Goal: Task Accomplishment & Management: Use online tool/utility

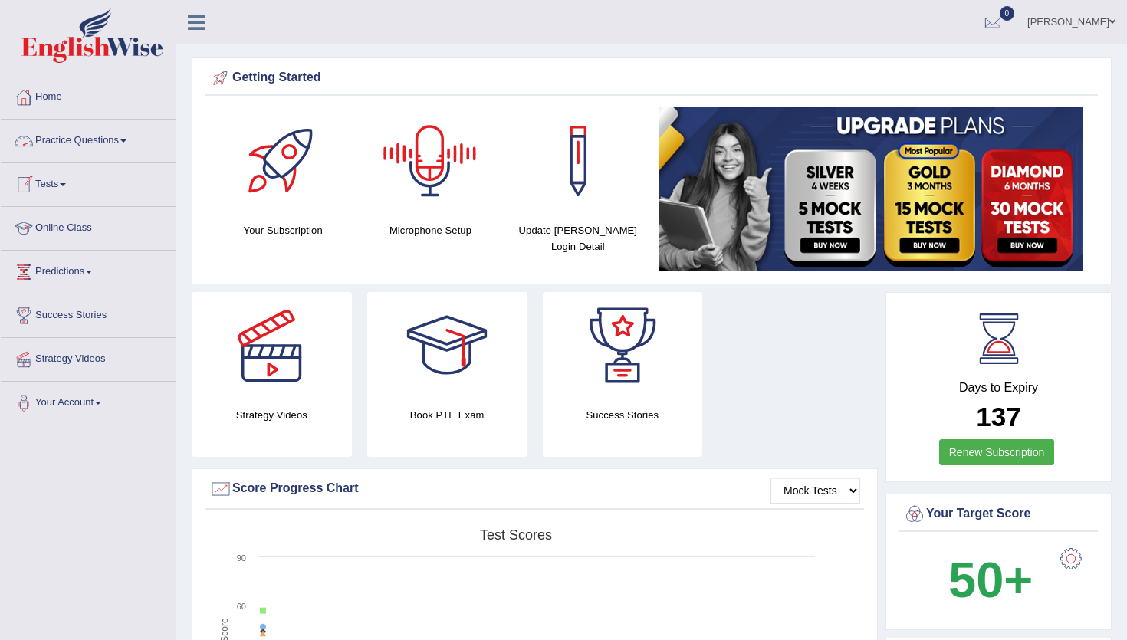
click at [61, 146] on link "Practice Questions" at bounding box center [88, 139] width 175 height 38
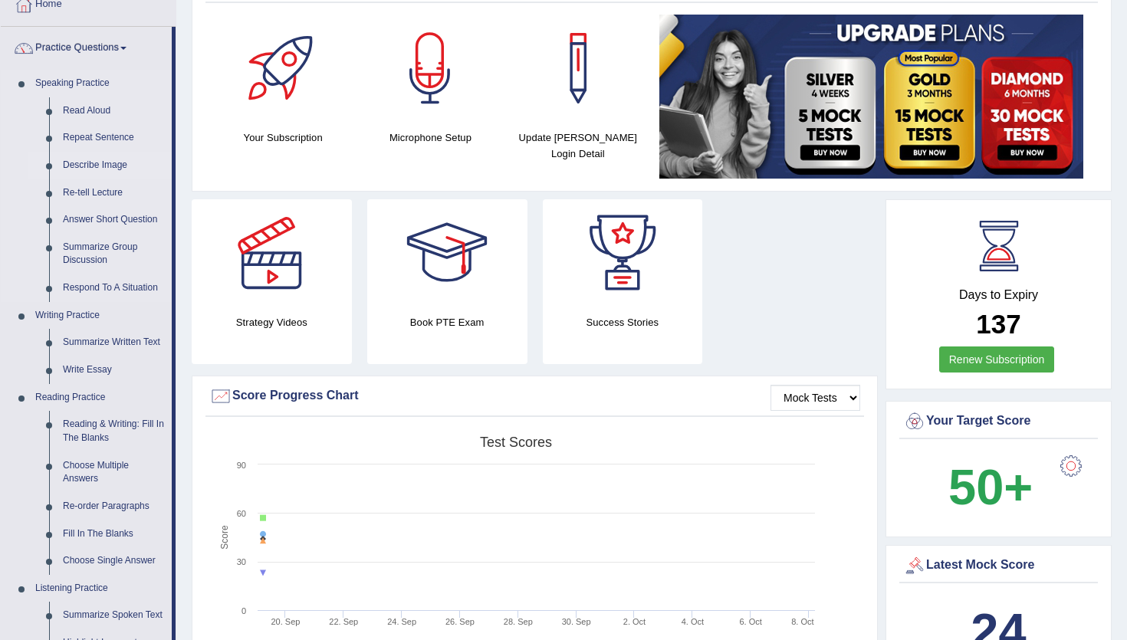
scroll to position [94, 0]
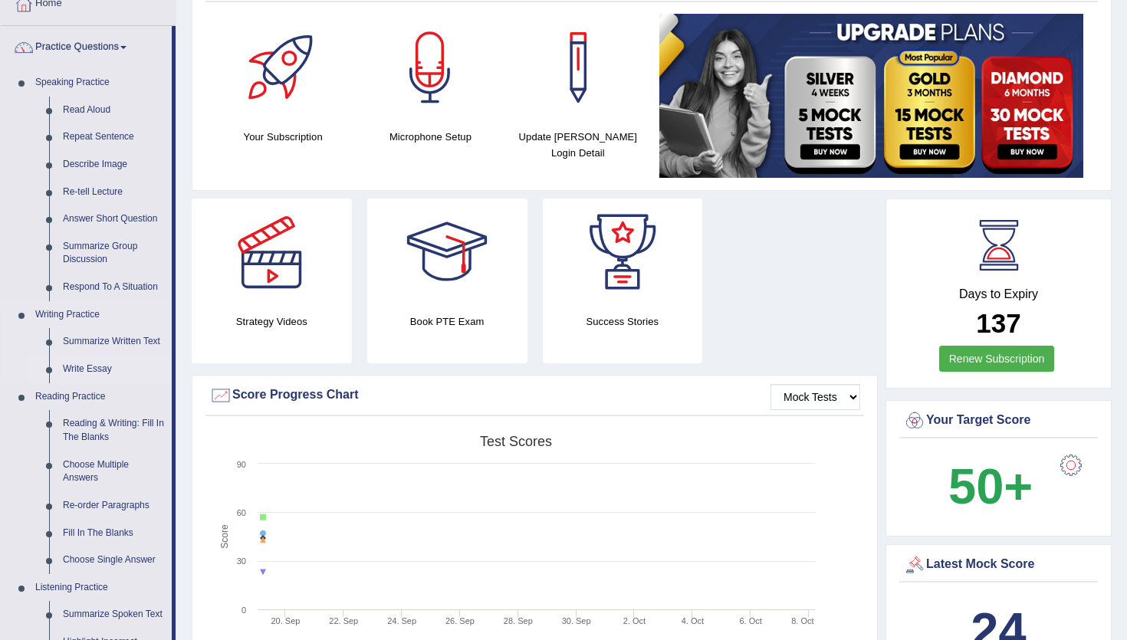
click at [92, 370] on link "Write Essay" at bounding box center [114, 370] width 116 height 28
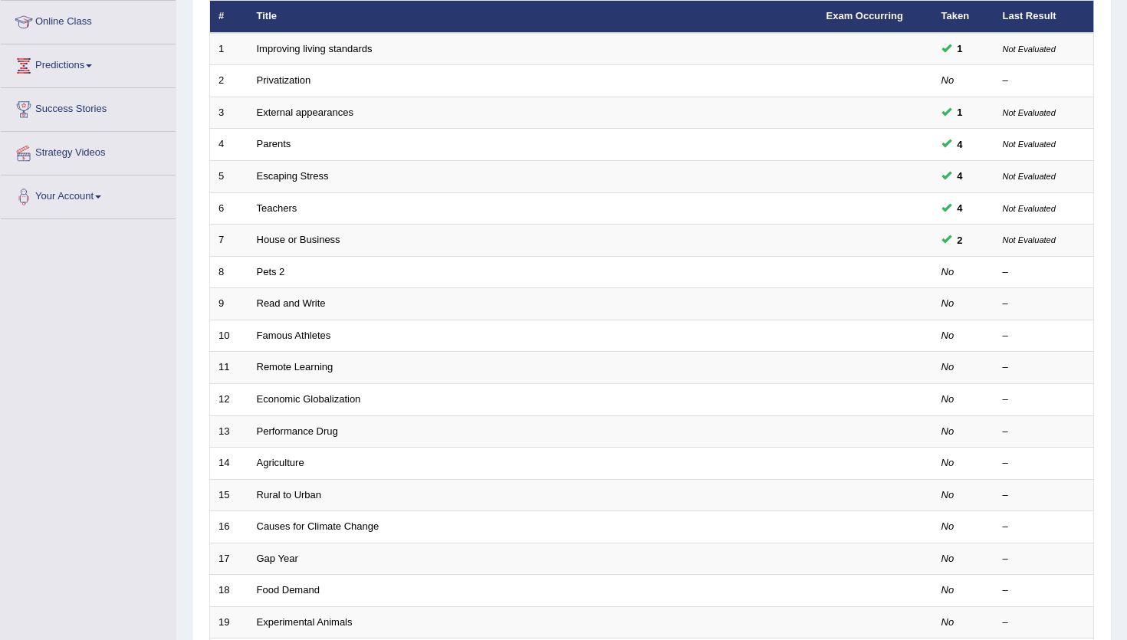
scroll to position [206, 0]
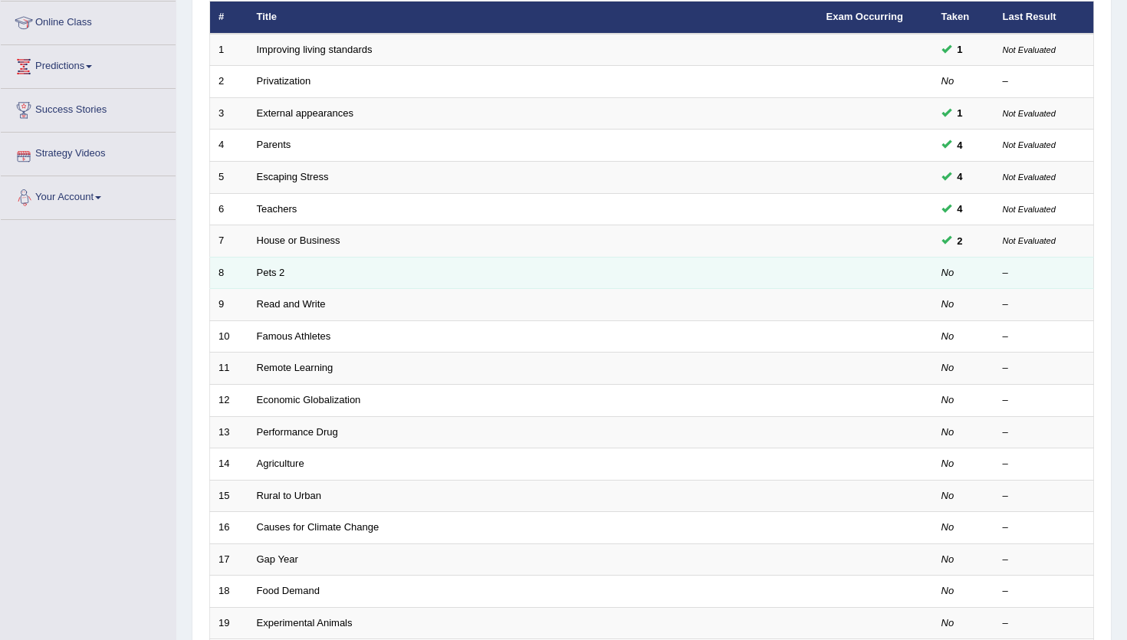
click at [303, 284] on td "Pets 2" at bounding box center [533, 273] width 570 height 32
click at [259, 267] on link "Pets 2" at bounding box center [271, 273] width 28 height 12
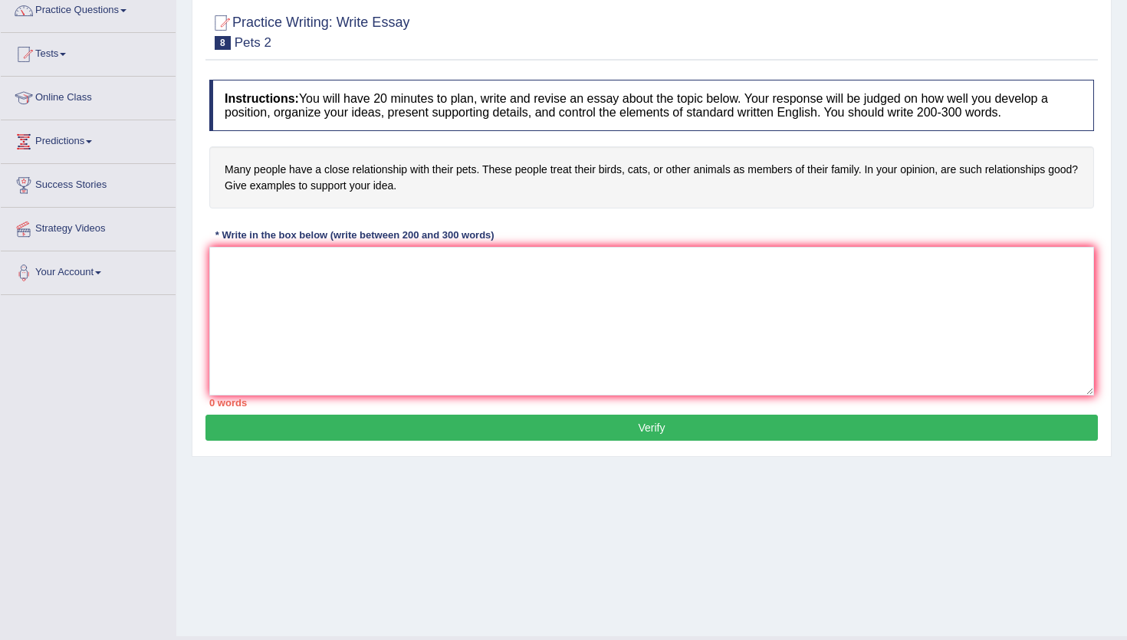
scroll to position [165, 0]
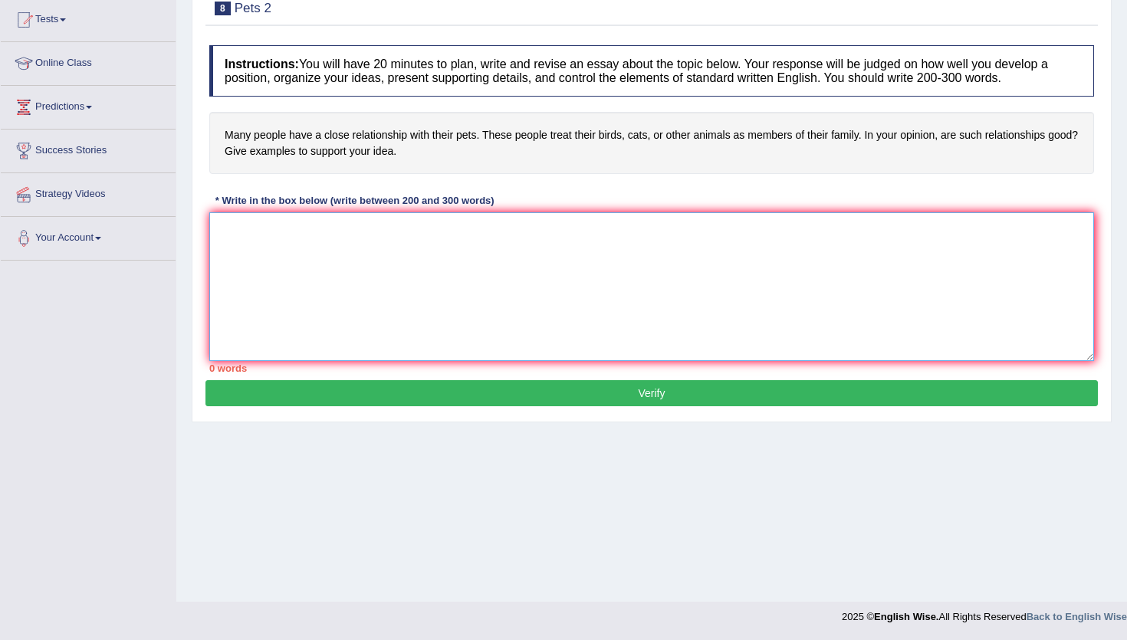
click at [264, 219] on textarea at bounding box center [651, 286] width 885 height 149
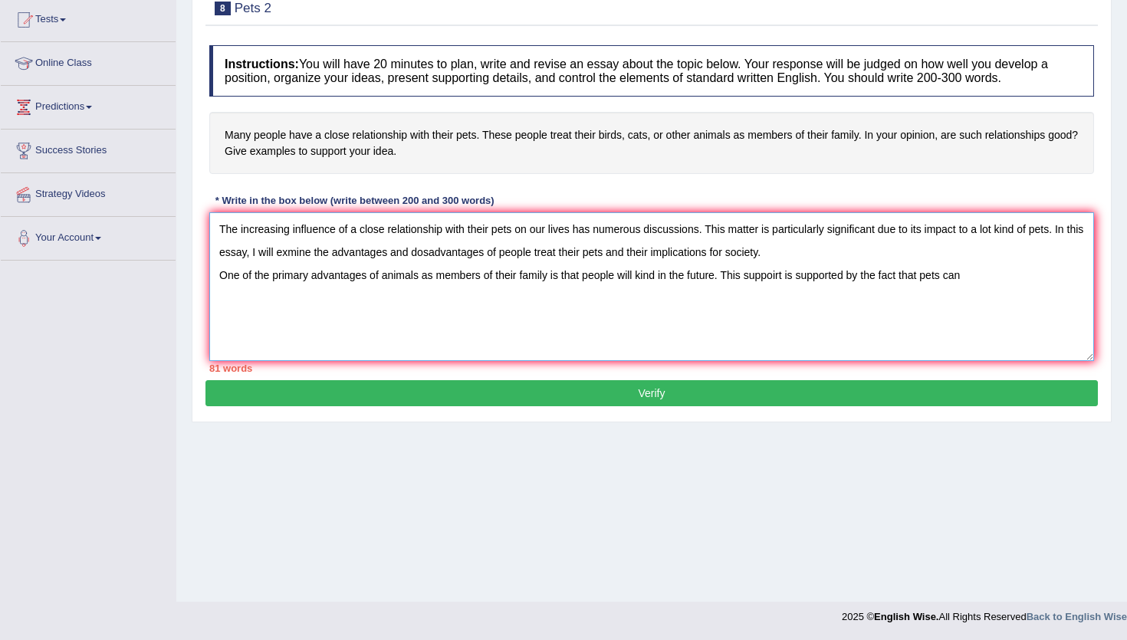
click at [283, 248] on textarea "The increasing influence of a close relationship with their pets on our lives h…" at bounding box center [651, 286] width 885 height 149
click at [974, 278] on textarea "The increasing influence of a close relationship with their pets on our lives h…" at bounding box center [651, 286] width 885 height 149
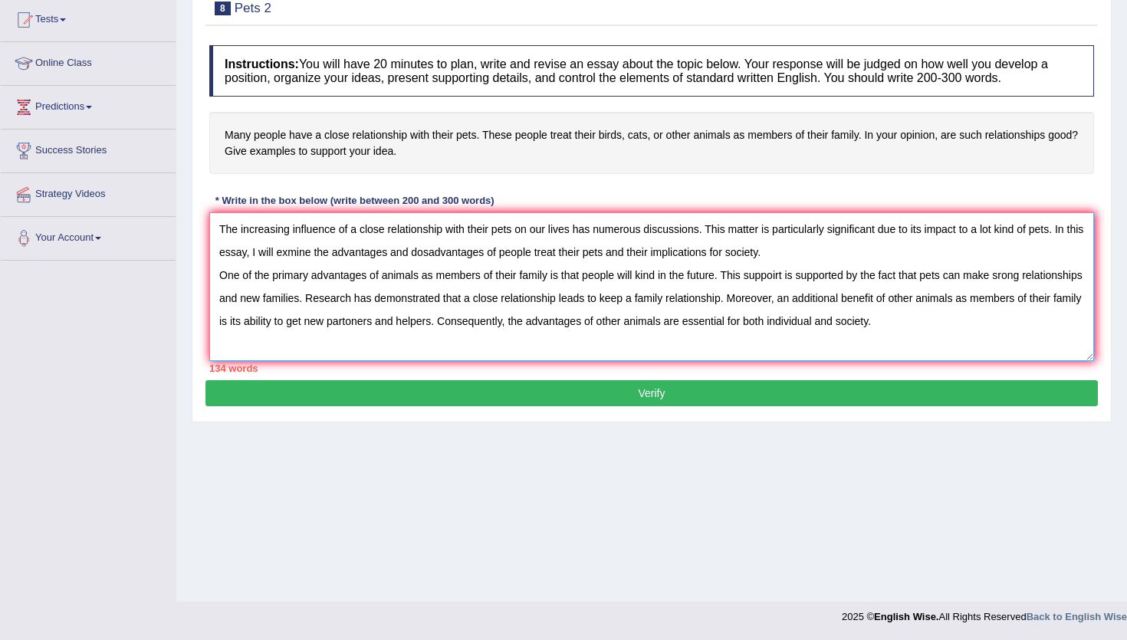
click at [884, 323] on textarea "The increasing influence of a close relationship with their pets on our lives h…" at bounding box center [651, 286] width 885 height 149
click at [979, 328] on textarea "The increasing influence of a close relationship with their pets on our lives h…" at bounding box center [651, 286] width 885 height 149
click at [978, 337] on textarea "The increasing influence of a close relationship with their pets on our lives h…" at bounding box center [651, 286] width 885 height 149
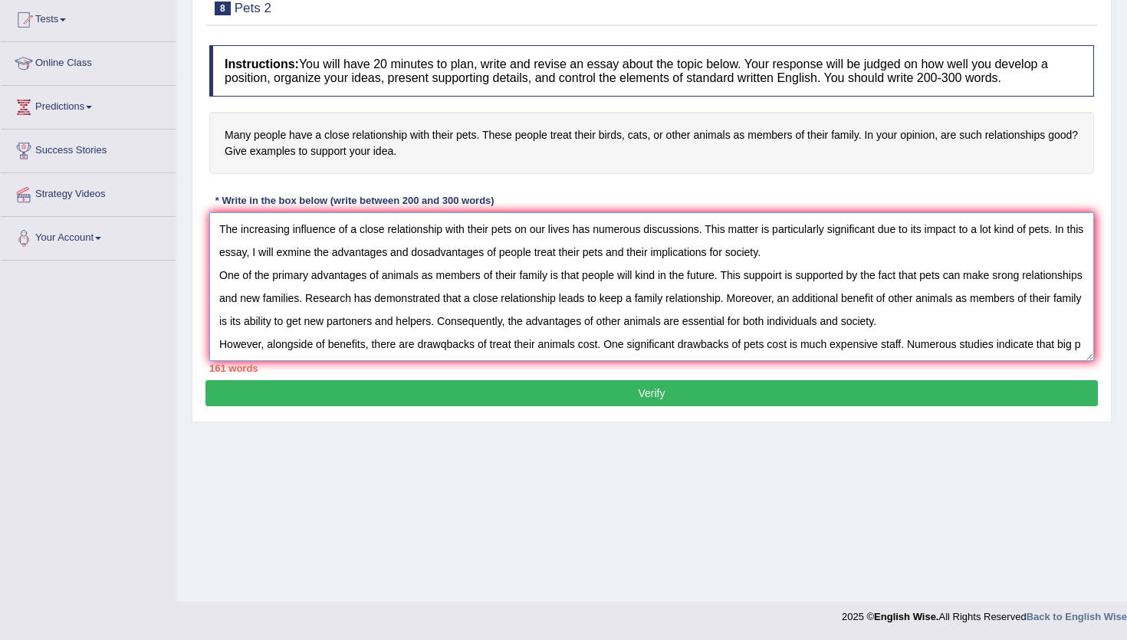
scroll to position [13, 0]
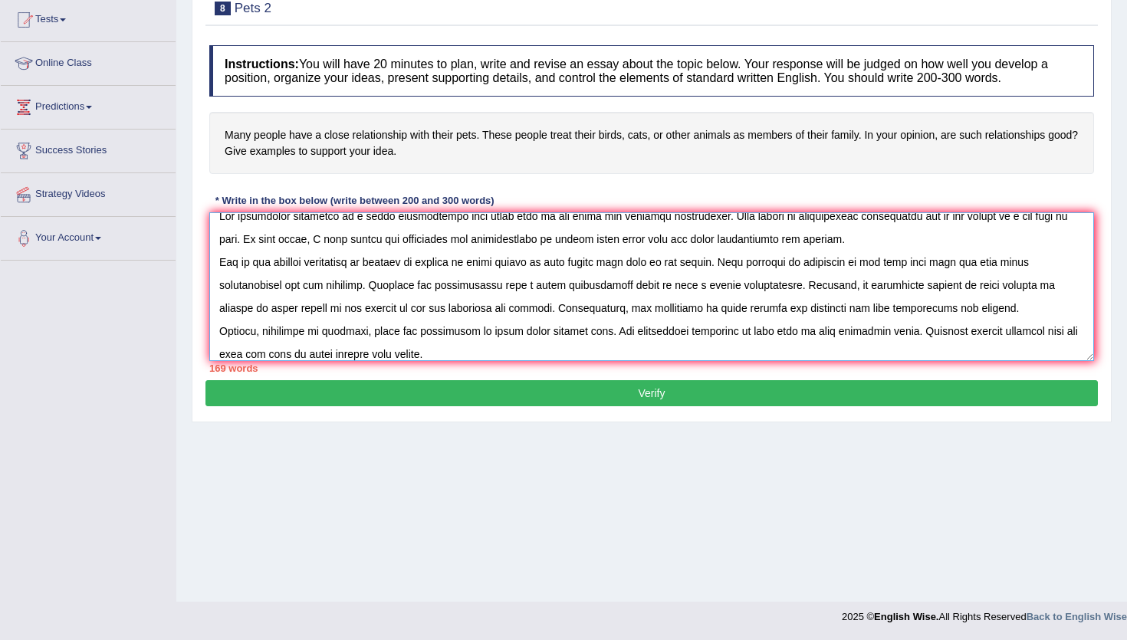
click at [367, 352] on textarea at bounding box center [651, 286] width 885 height 149
click at [450, 357] on textarea at bounding box center [651, 286] width 885 height 149
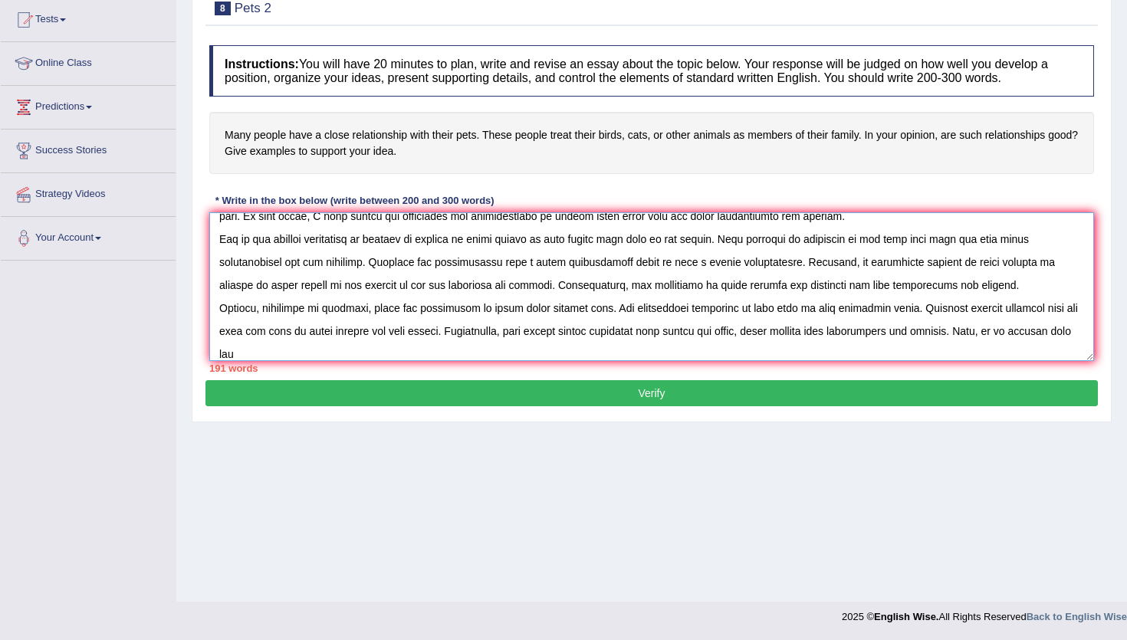
click at [509, 345] on textarea at bounding box center [651, 286] width 885 height 149
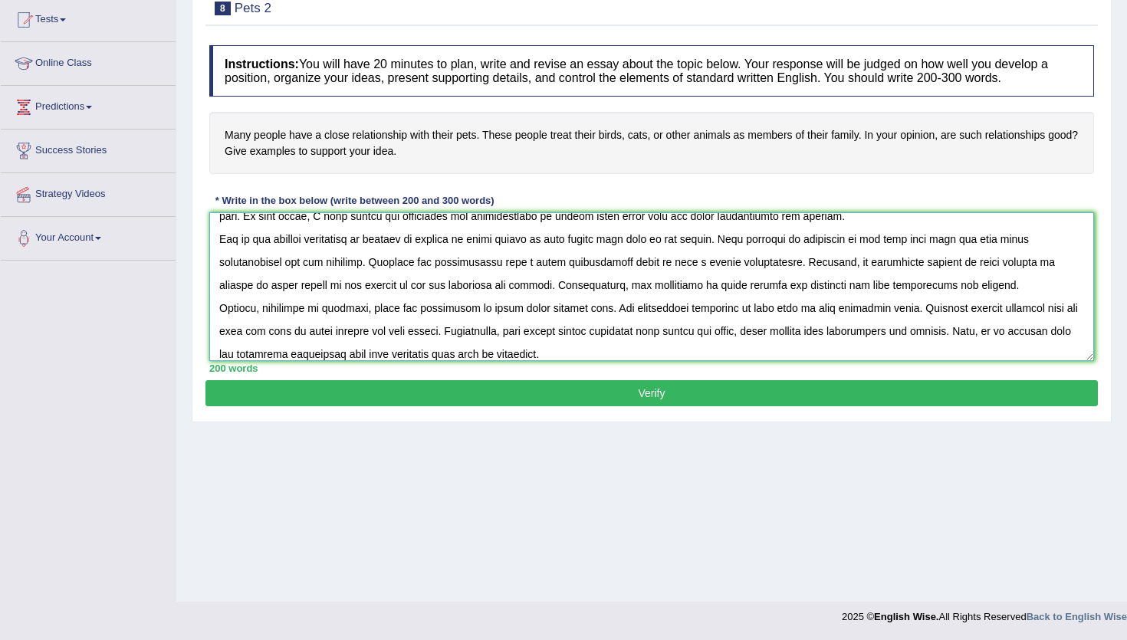
scroll to position [59, 0]
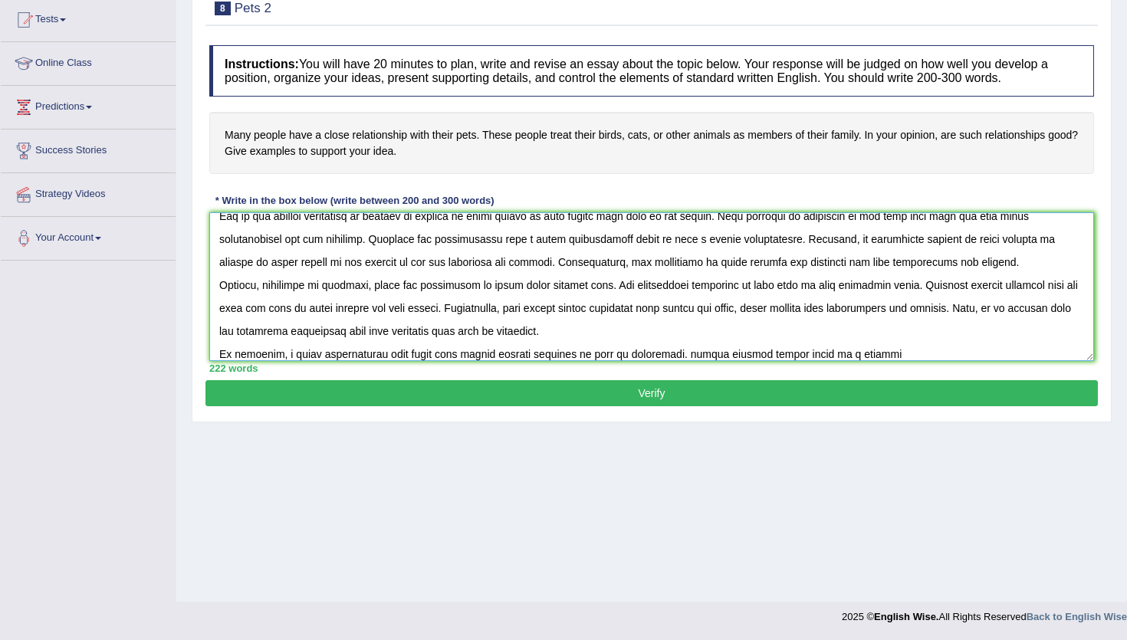
click at [816, 356] on textarea at bounding box center [651, 286] width 885 height 149
click at [864, 357] on textarea at bounding box center [651, 286] width 885 height 149
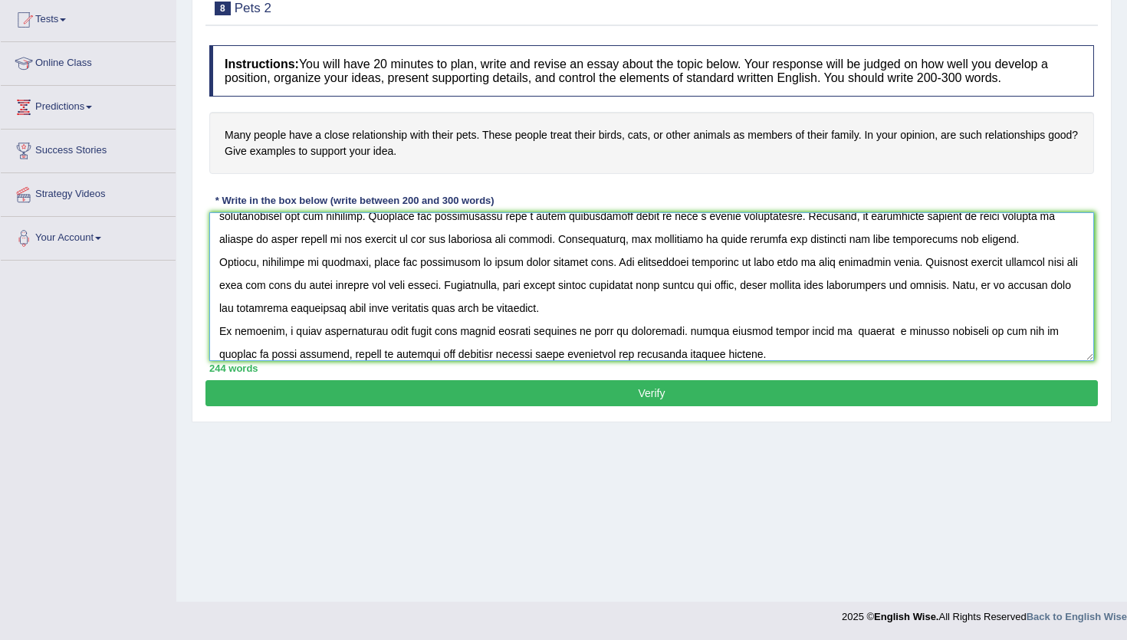
type textarea "The increasing influence of a close relationship with their pets on our lives h…"
click at [651, 392] on button "Verify" at bounding box center [652, 393] width 893 height 26
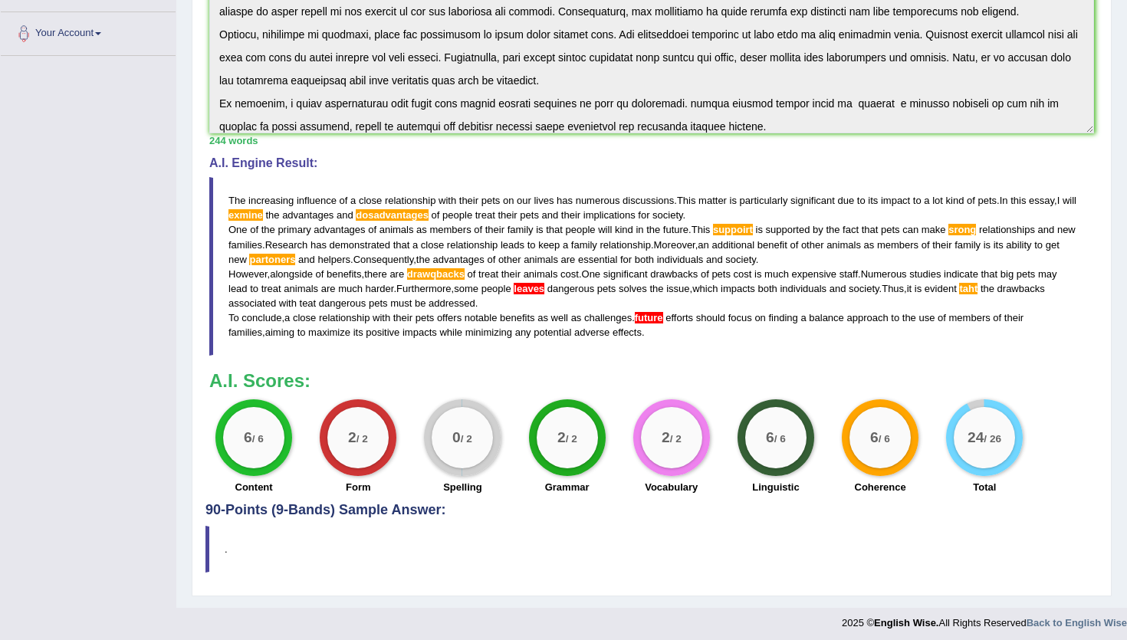
scroll to position [376, 0]
